Goal: Obtain resource: Obtain resource

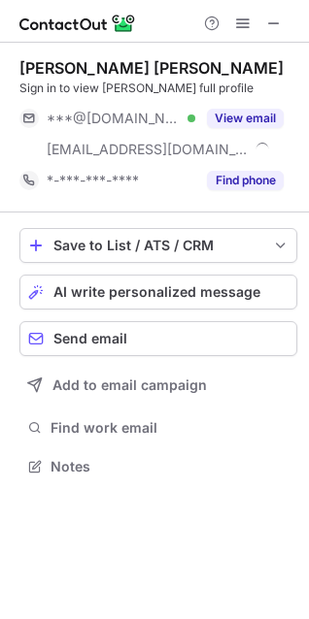
scroll to position [453, 309]
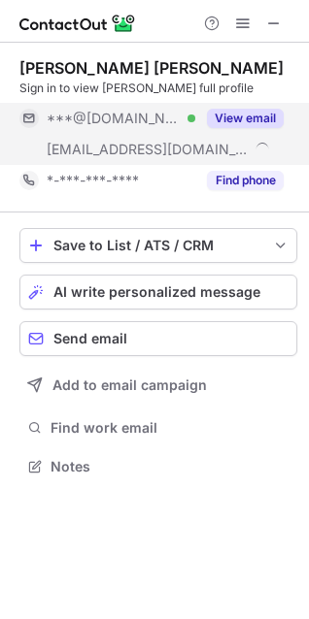
click at [233, 119] on button "View email" at bounding box center [245, 118] width 77 height 19
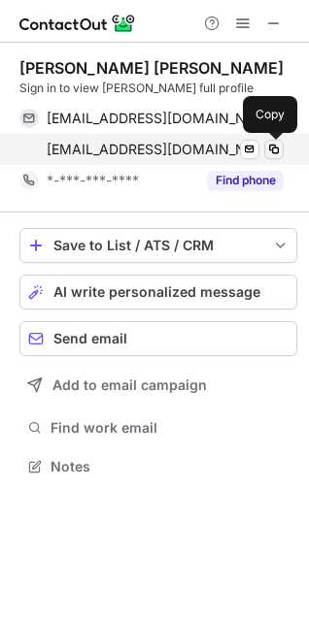
click at [272, 152] on span at bounding box center [274, 150] width 16 height 16
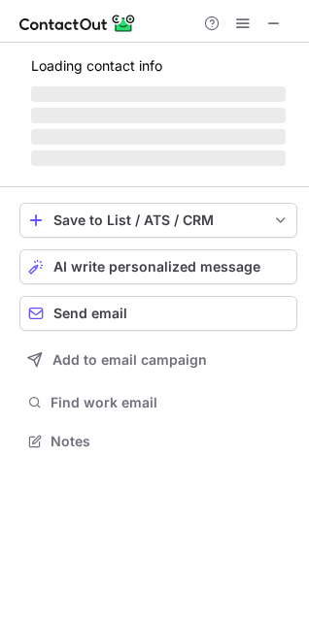
scroll to position [422, 309]
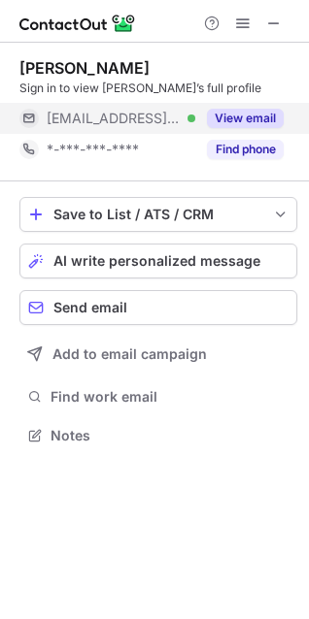
click at [257, 113] on button "View email" at bounding box center [245, 118] width 77 height 19
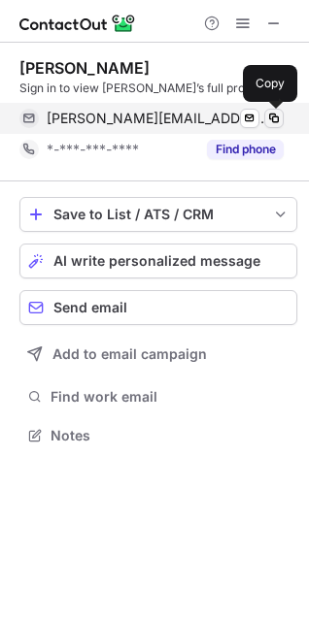
click at [279, 119] on span at bounding box center [274, 119] width 16 height 16
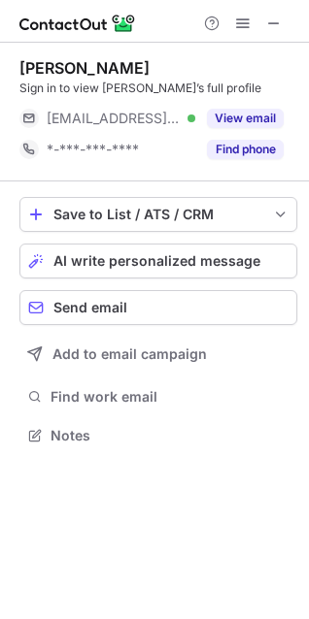
scroll to position [422, 309]
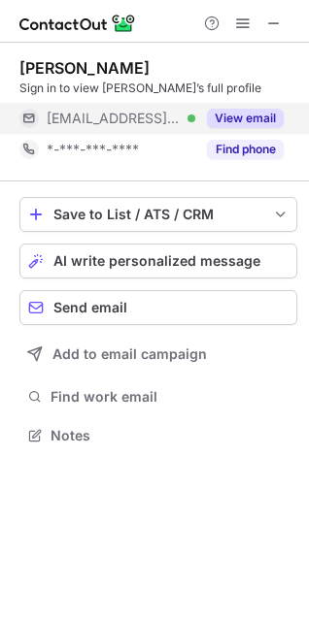
click at [236, 118] on button "View email" at bounding box center [245, 118] width 77 height 19
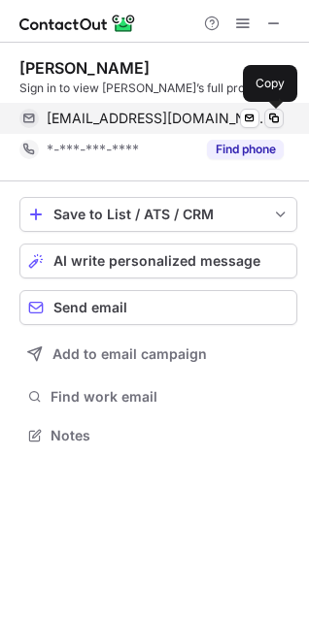
click at [275, 118] on span at bounding box center [274, 119] width 16 height 16
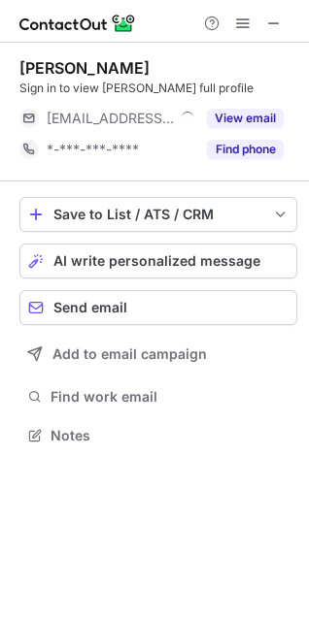
scroll to position [422, 309]
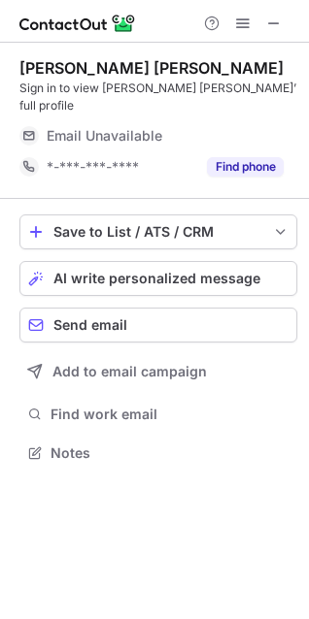
scroll to position [422, 309]
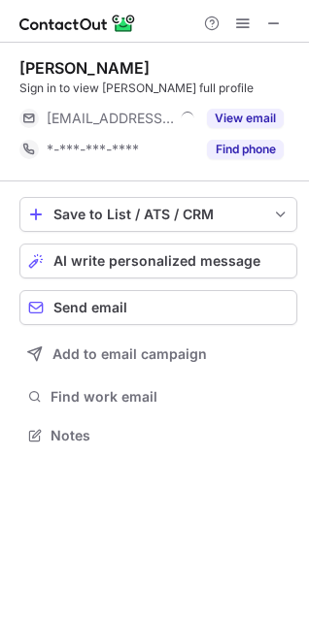
scroll to position [422, 309]
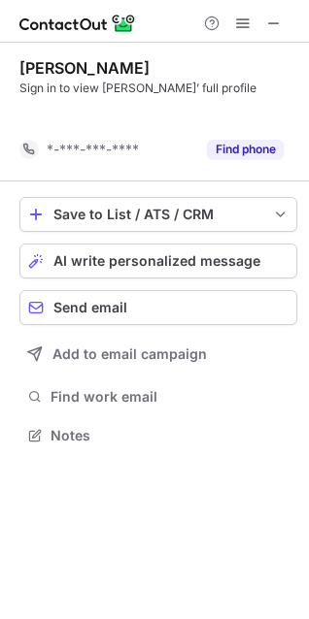
scroll to position [391, 309]
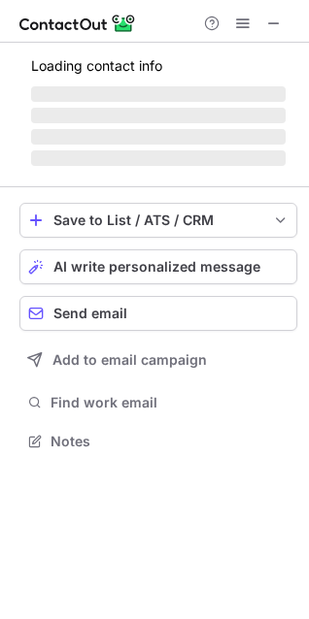
scroll to position [422, 309]
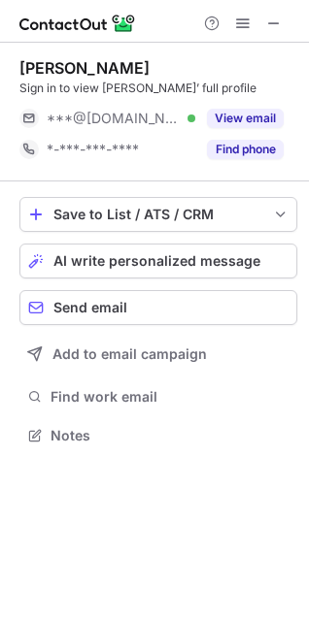
scroll to position [422, 309]
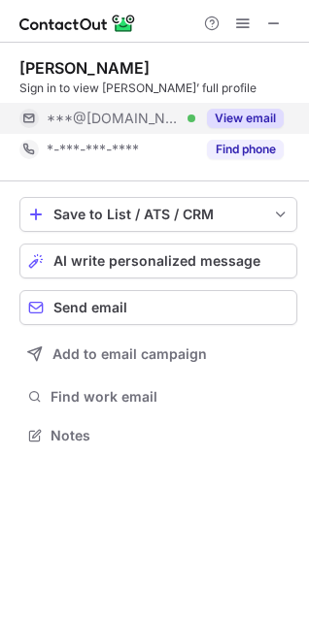
click at [211, 126] on button "View email" at bounding box center [245, 118] width 77 height 19
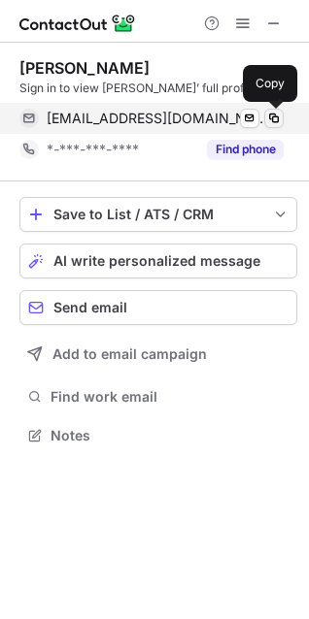
click at [277, 118] on span at bounding box center [274, 119] width 16 height 16
